Goal: Transaction & Acquisition: Purchase product/service

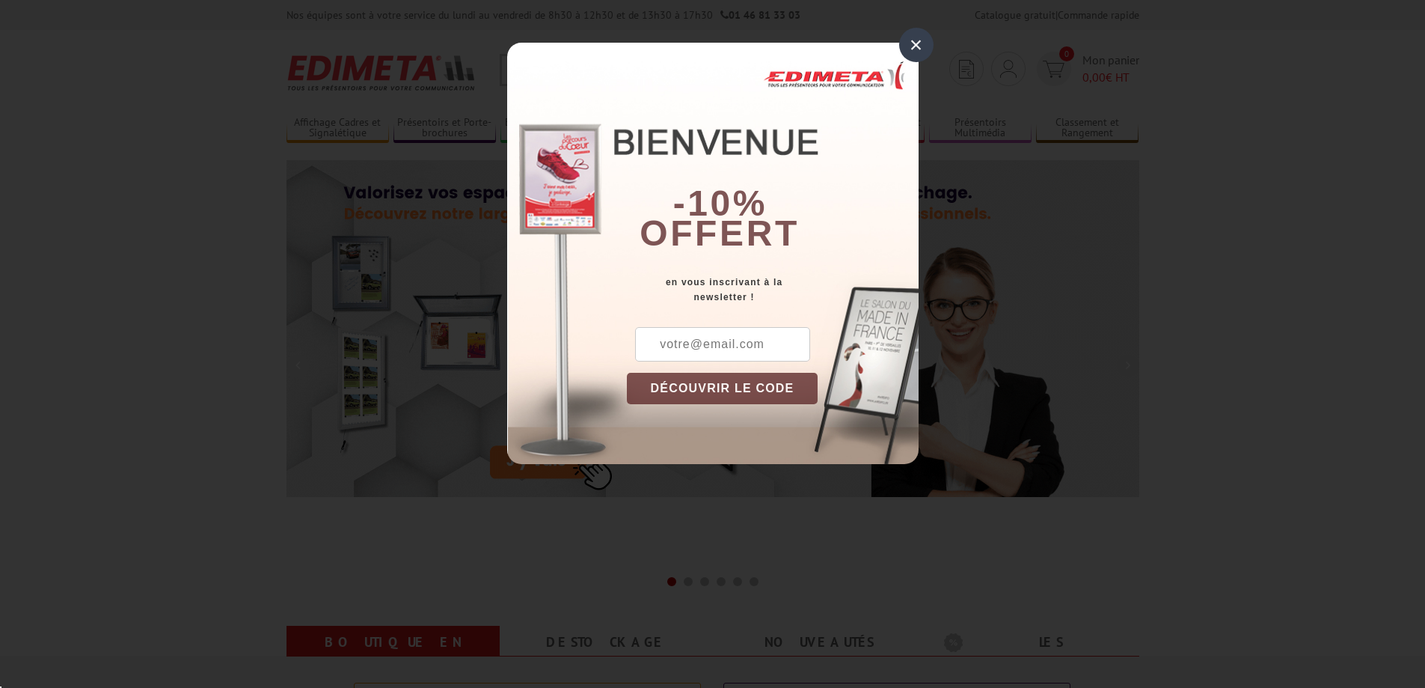
click at [540, 58] on div "× -10% offert en vous inscrivant à la newsletter ! DÉCOUVRIR LE CODE Copier le …" at bounding box center [712, 253] width 411 height 421
click at [902, 55] on div "×" at bounding box center [916, 45] width 34 height 34
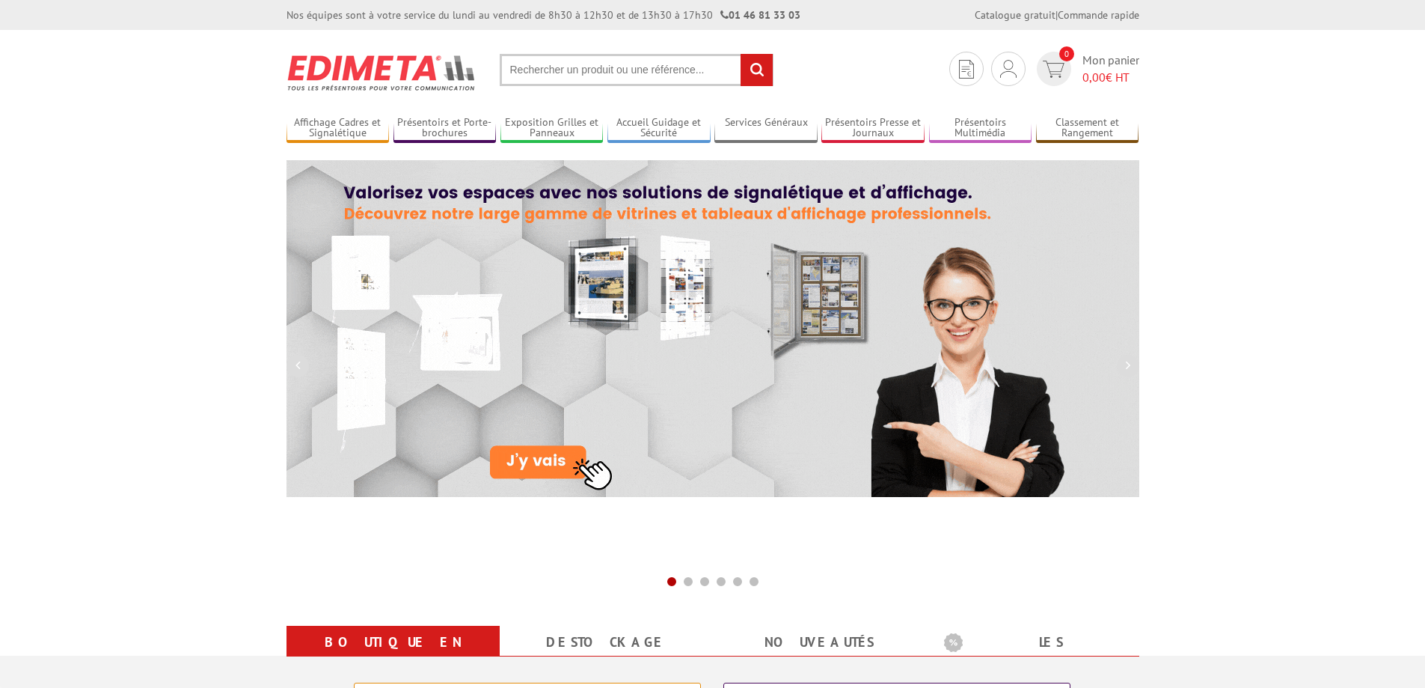
click at [545, 85] on section "Je me connecte Nouveau client ? Inscrivez-vous 0 Mon panier 0,00 € HT recherche…" at bounding box center [713, 65] width 853 height 70
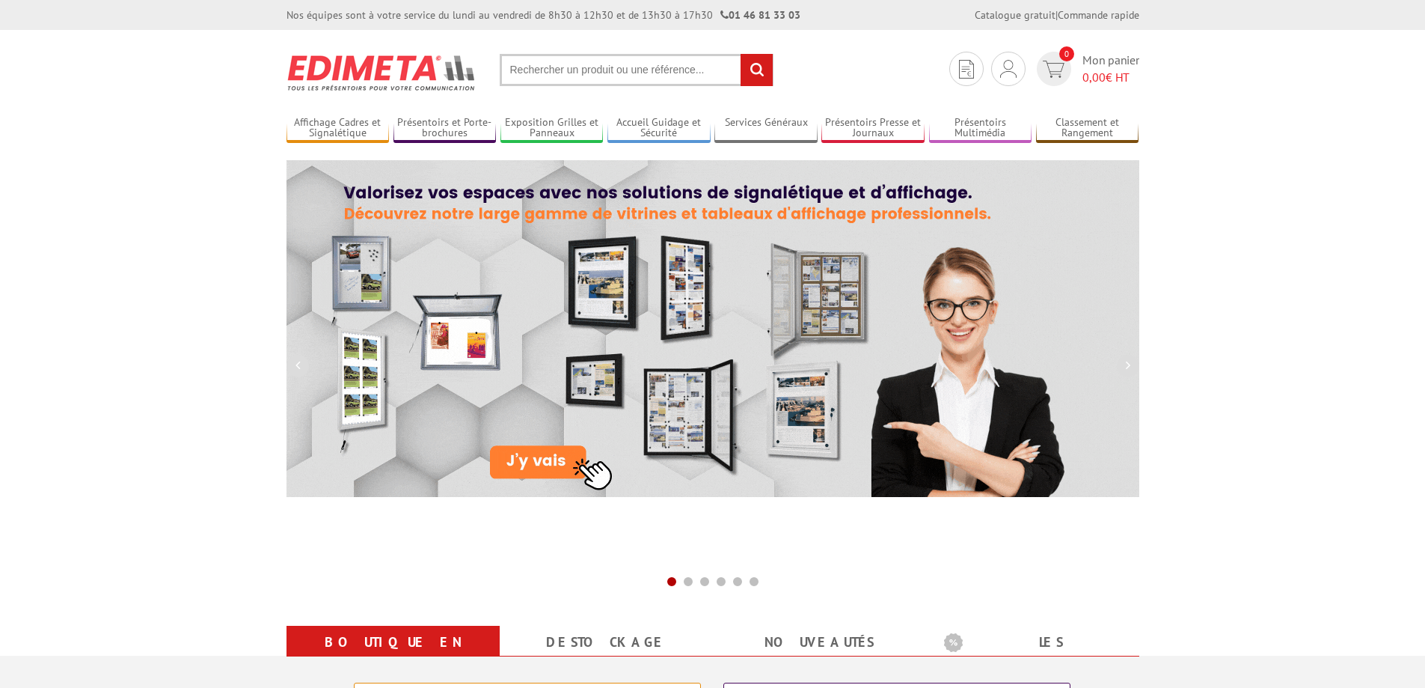
click at [538, 72] on input "text" at bounding box center [637, 70] width 274 height 32
click at [598, 67] on input "text" at bounding box center [637, 70] width 274 height 32
drag, startPoint x: 662, startPoint y: 67, endPoint x: 519, endPoint y: 67, distance: 142.9
click at [519, 67] on input "text" at bounding box center [637, 70] width 274 height 32
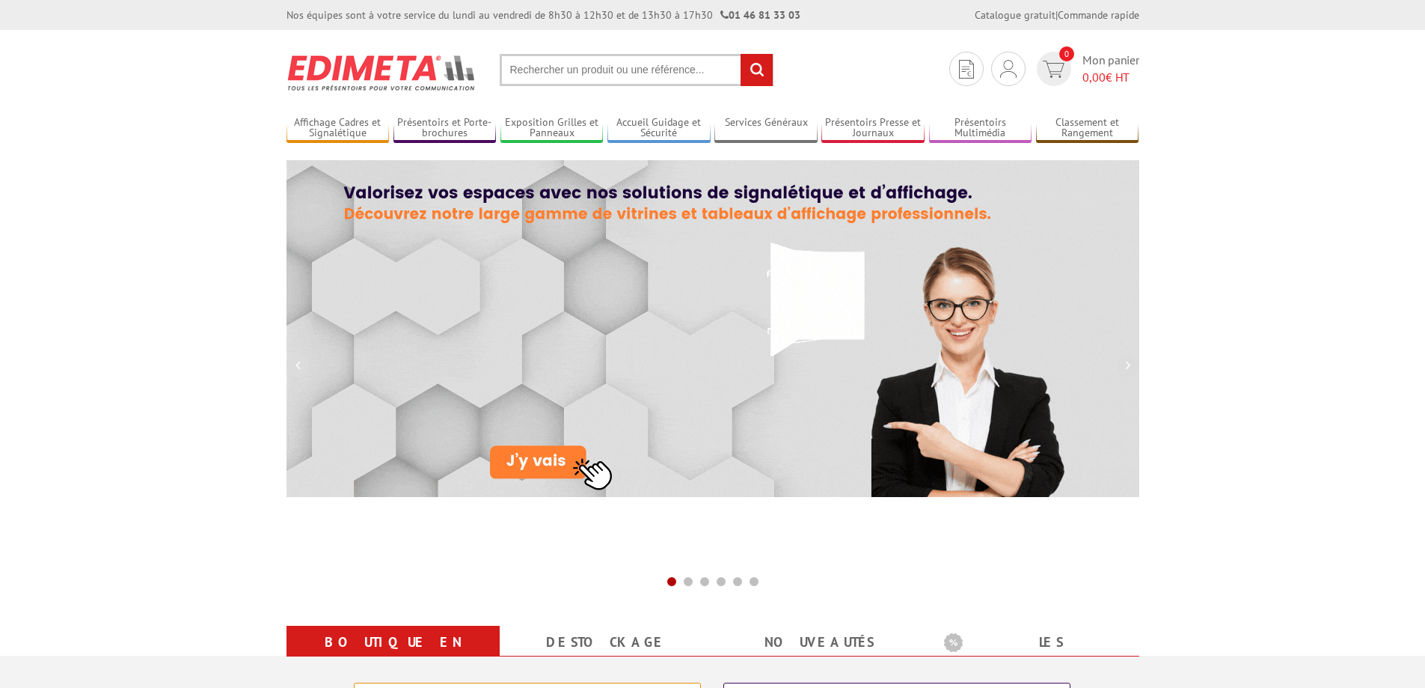
click at [518, 68] on input "text" at bounding box center [637, 70] width 274 height 32
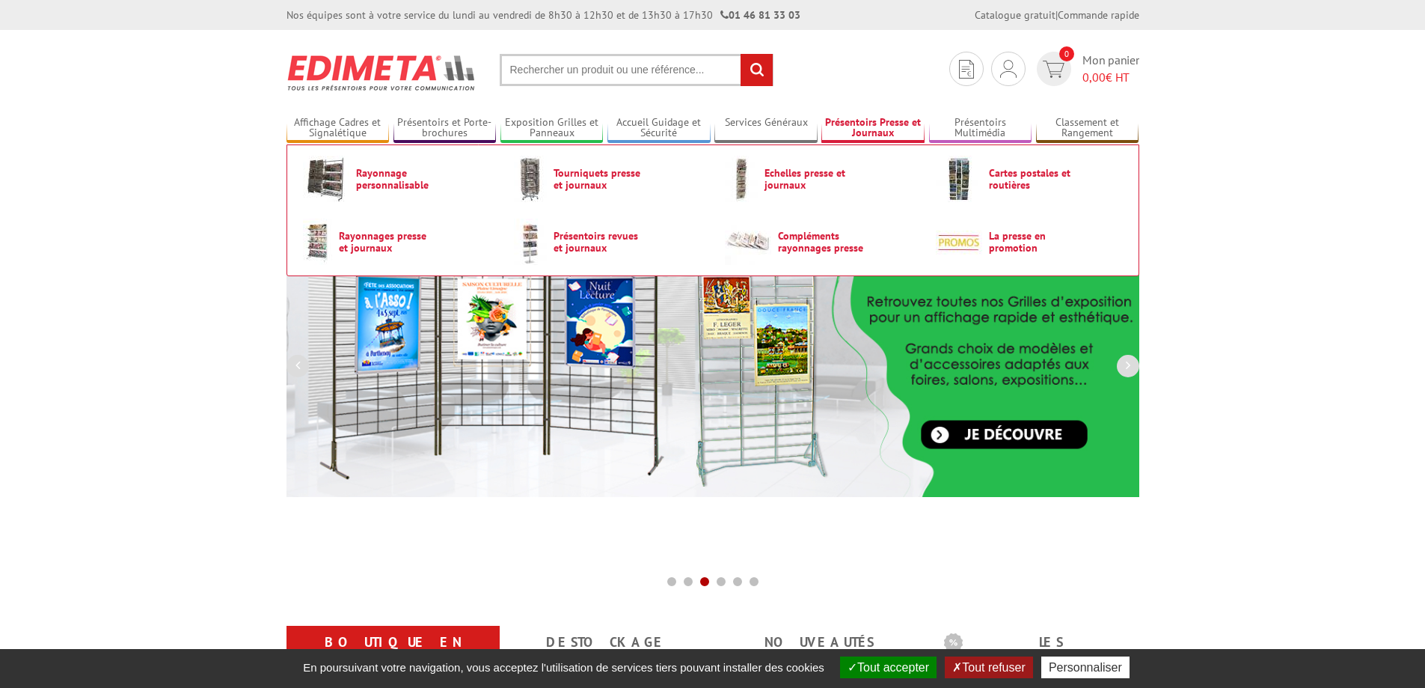
click at [866, 121] on link "Présentoirs Presse et Journaux" at bounding box center [872, 128] width 103 height 25
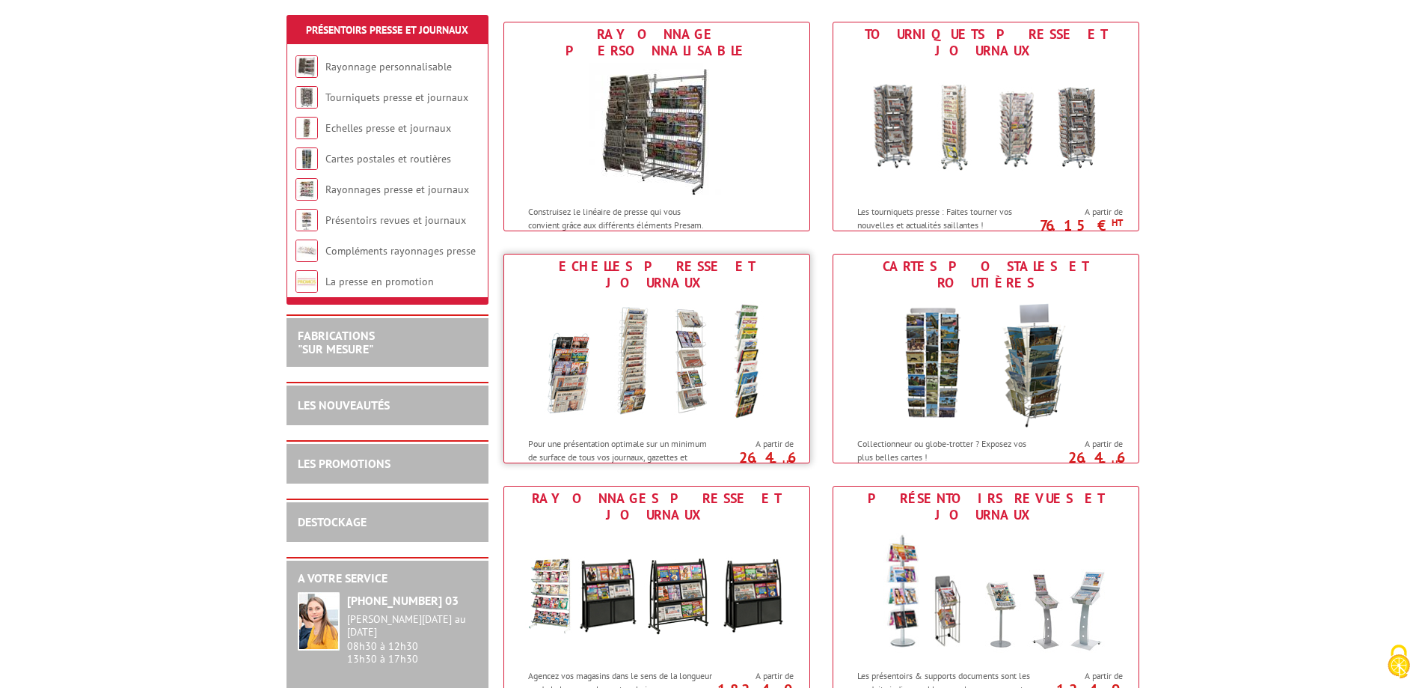
click at [625, 331] on img at bounding box center [656, 362] width 277 height 135
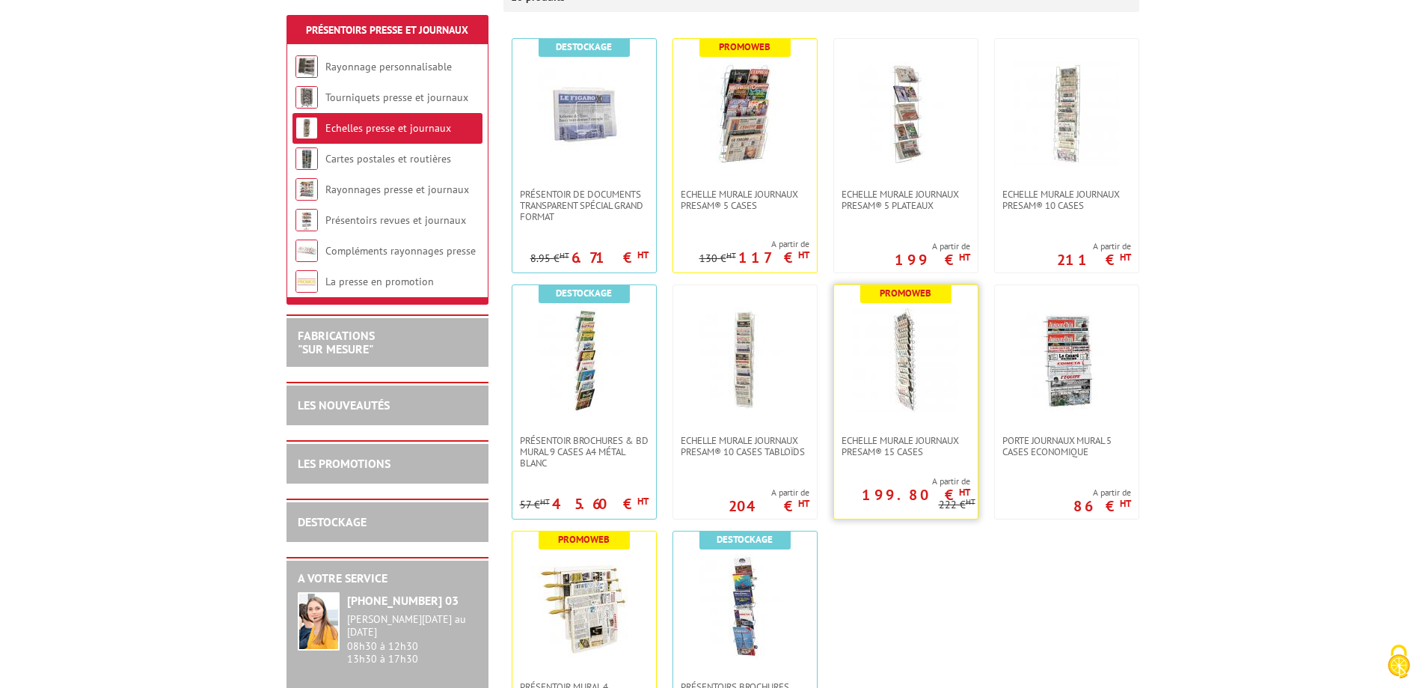
scroll to position [374, 0]
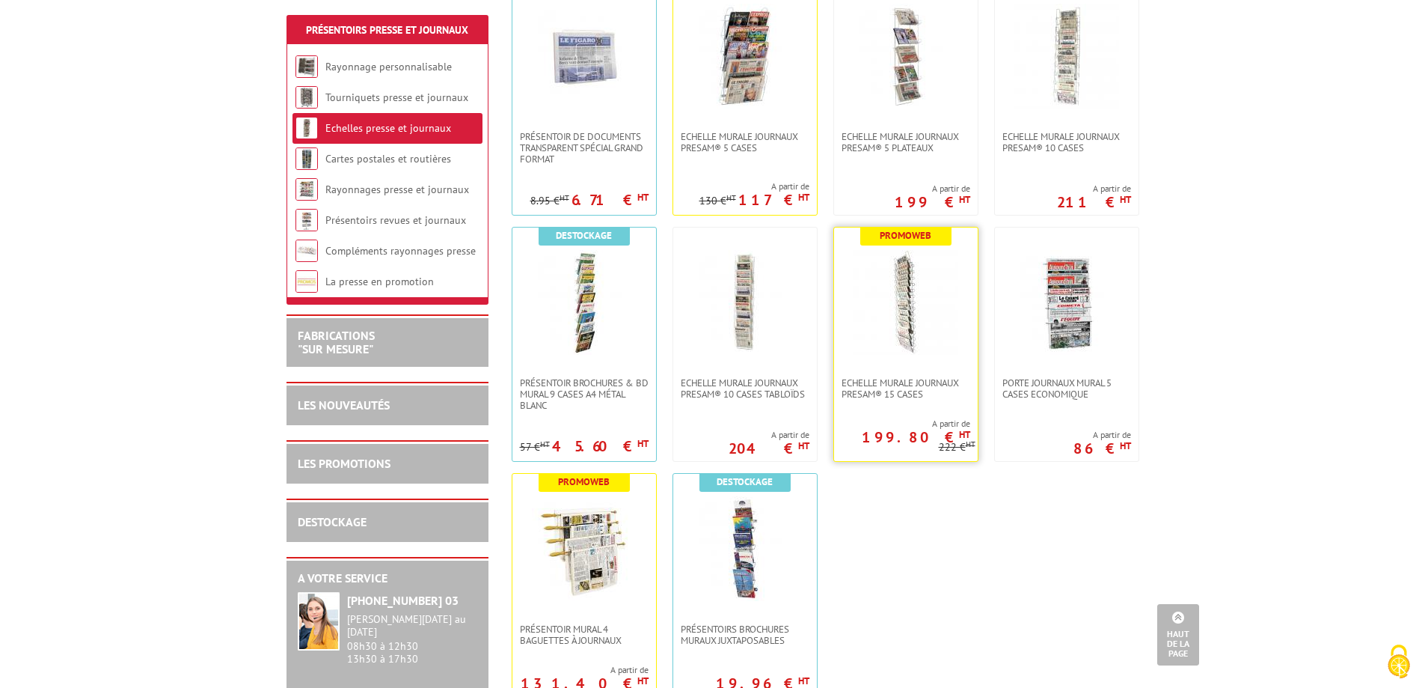
click at [913, 322] on img at bounding box center [906, 302] width 105 height 105
